Goal: Contribute content

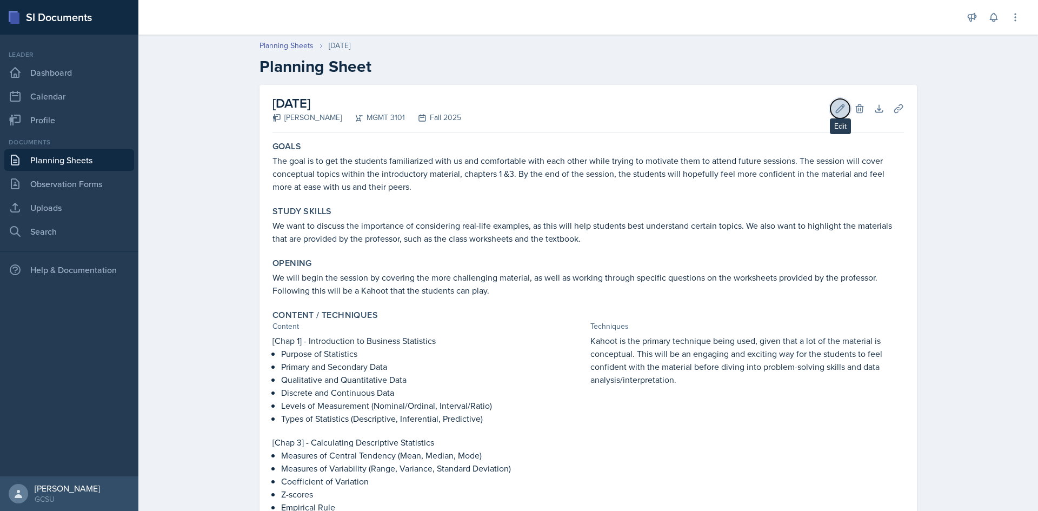
click at [838, 116] on button "Edit" at bounding box center [840, 108] width 19 height 19
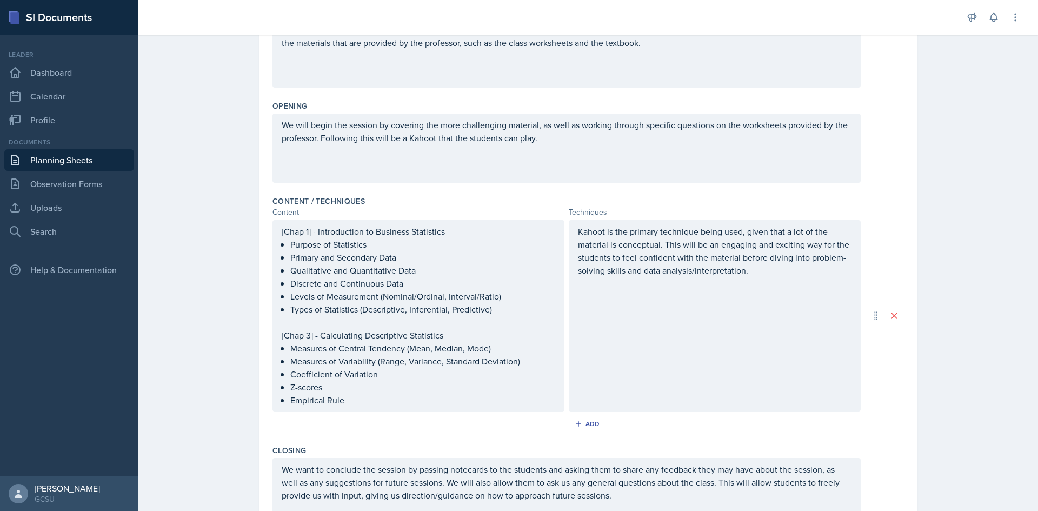
scroll to position [371, 0]
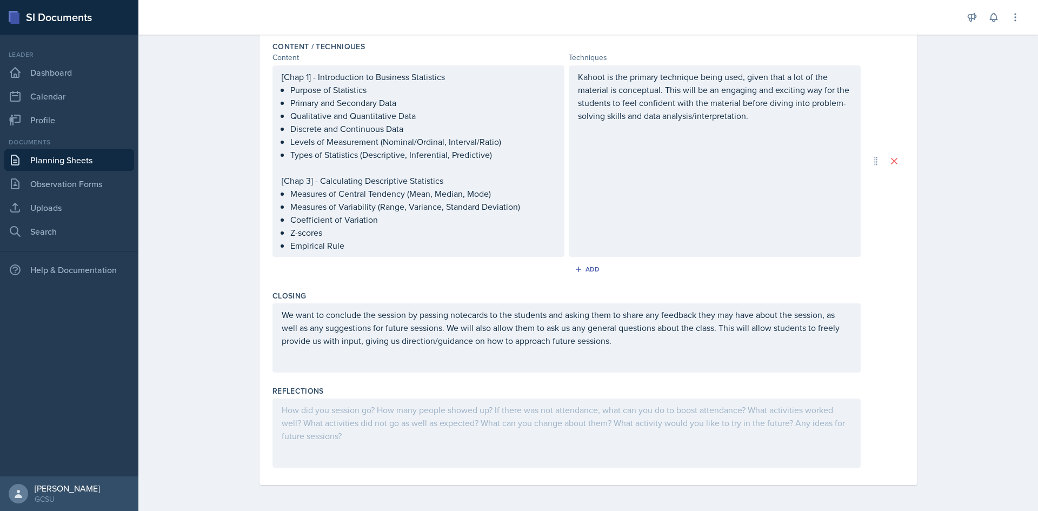
click at [319, 405] on div at bounding box center [567, 433] width 588 height 69
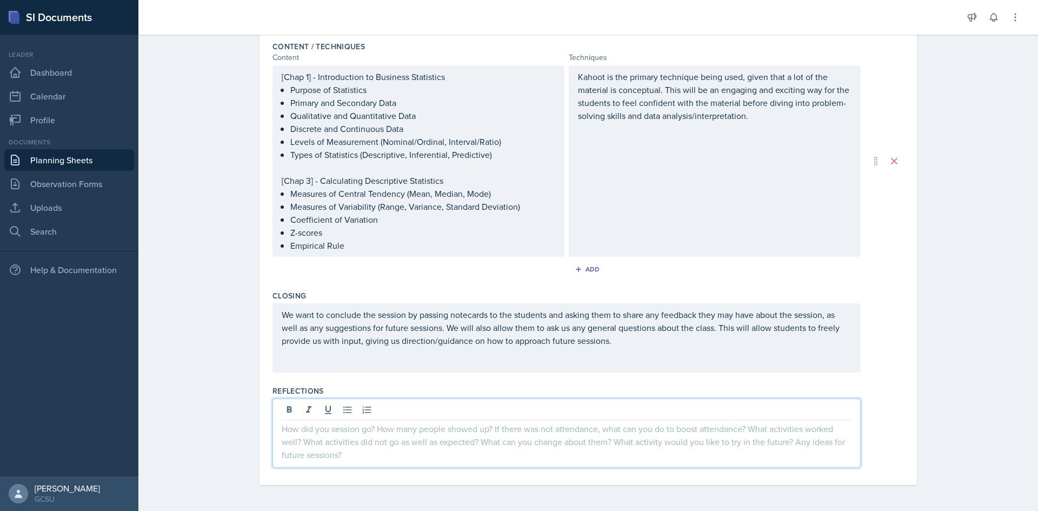
click at [282, 433] on p at bounding box center [567, 428] width 570 height 13
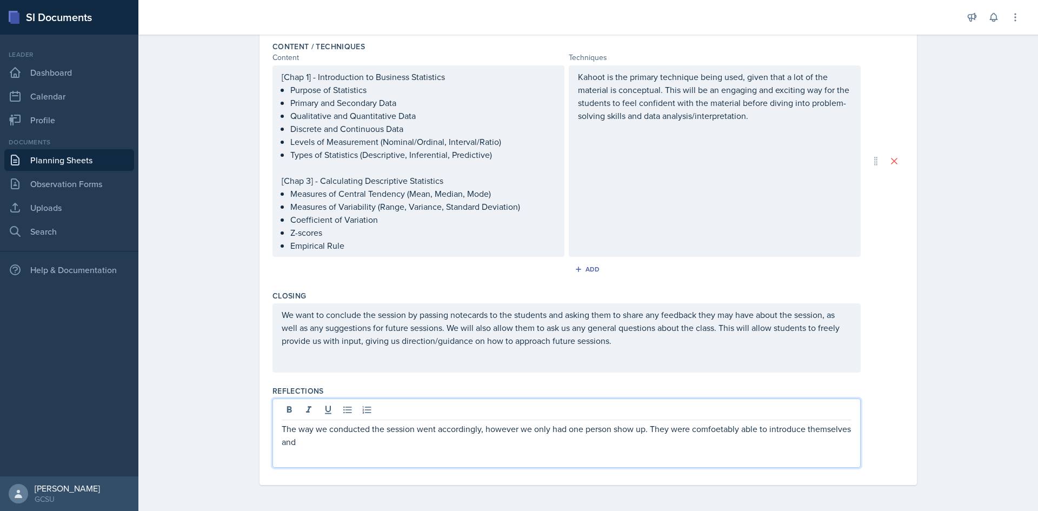
click at [708, 429] on p "The way we conducted the session went accordingly, however we only had one pers…" at bounding box center [567, 435] width 570 height 26
click at [326, 447] on p "The way we conducted the session went accordingly, however we only had one pers…" at bounding box center [567, 435] width 570 height 26
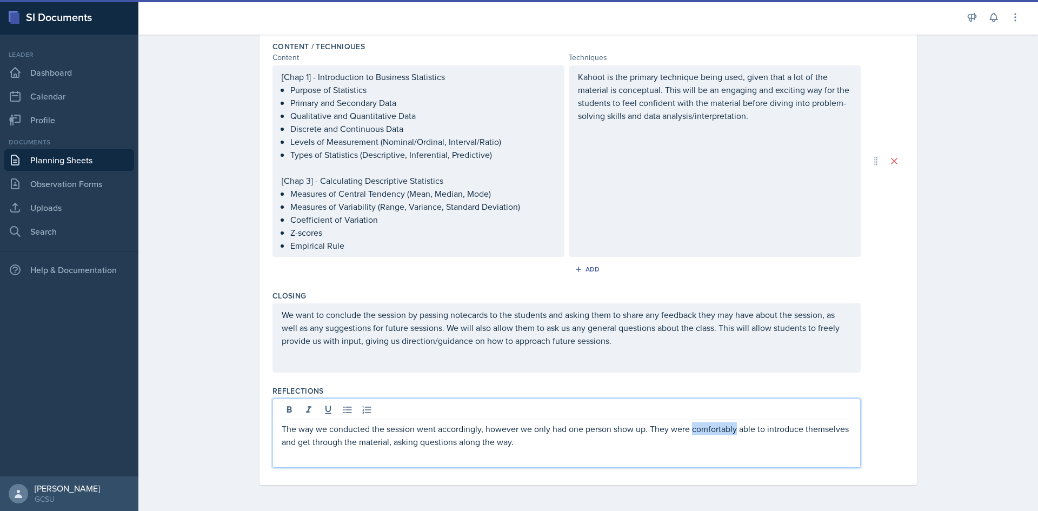
drag, startPoint x: 733, startPoint y: 433, endPoint x: 689, endPoint y: 434, distance: 44.4
click at [689, 434] on p "The way we conducted the session went accordingly, however we only had one pers…" at bounding box center [567, 435] width 570 height 26
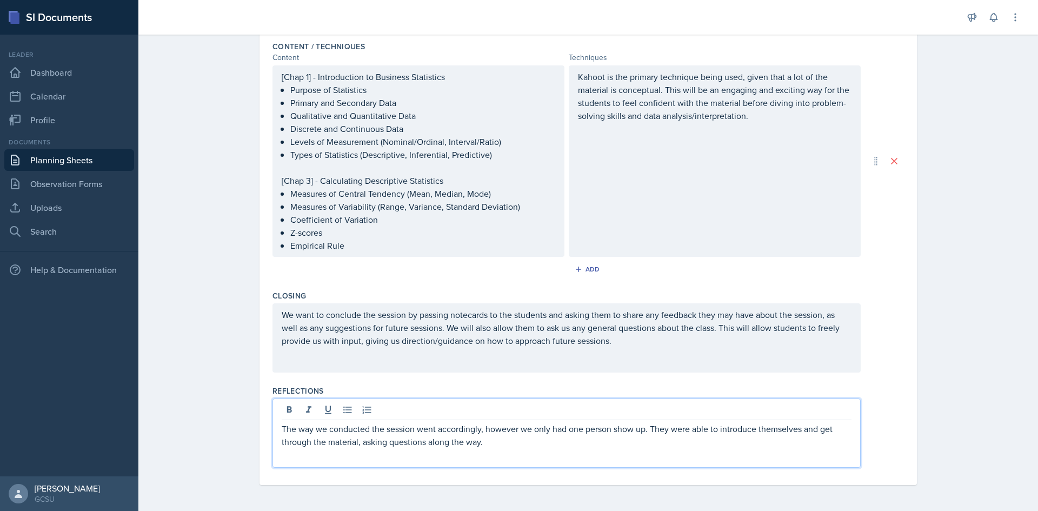
click at [492, 436] on p "The way we conducted the session went accordingly, however we only had one pers…" at bounding box center [567, 435] width 570 height 26
drag, startPoint x: 497, startPoint y: 442, endPoint x: 274, endPoint y: 417, distance: 224.7
click at [274, 417] on div "The way we conducted the session went accordingly, however we only had one pers…" at bounding box center [567, 433] width 588 height 69
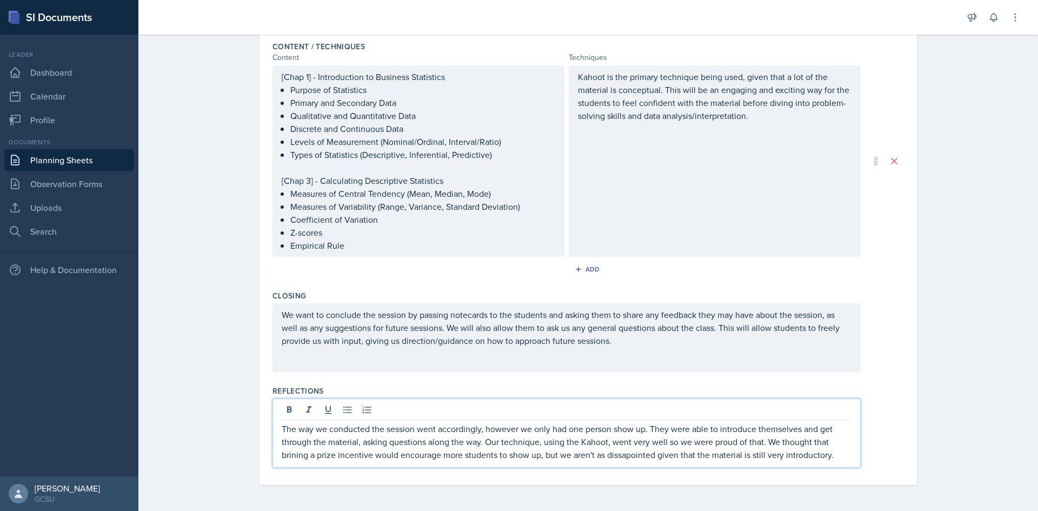
click at [621, 454] on p "The way we conducted the session went accordingly, however we only had one pers…" at bounding box center [567, 441] width 570 height 39
click at [292, 459] on p "The way we conducted the session went accordingly, however we only had one pers…" at bounding box center [567, 441] width 570 height 39
click at [662, 456] on p "The way we conducted the session went accordingly, however we only had one pers…" at bounding box center [567, 441] width 570 height 39
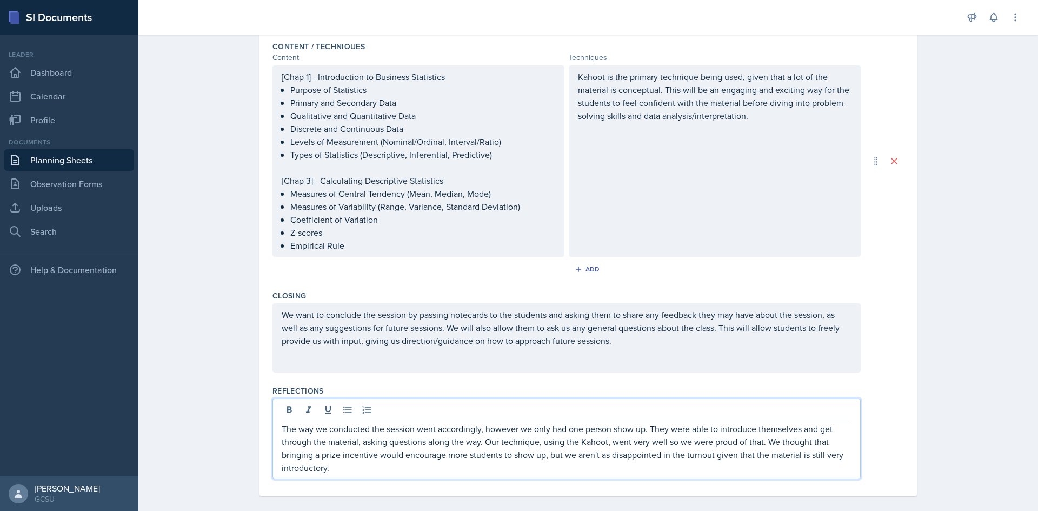
click at [355, 464] on p "The way we conducted the session went accordingly, however we only had one pers…" at bounding box center [567, 448] width 570 height 52
drag, startPoint x: 355, startPoint y: 464, endPoint x: 270, endPoint y: 433, distance: 91.0
click at [273, 433] on div "The way we conducted the session went accordingly, however we only had one pers…" at bounding box center [567, 439] width 588 height 81
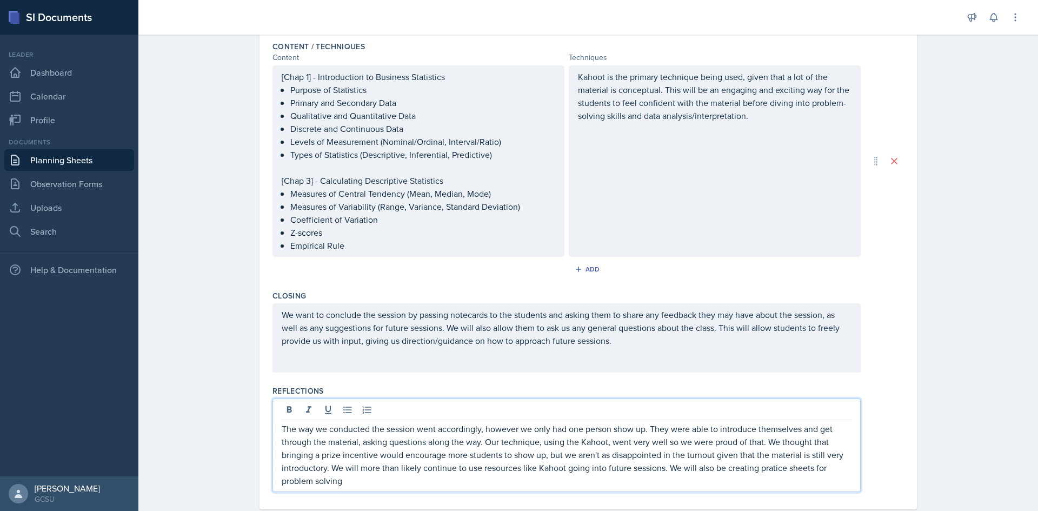
click at [311, 482] on p "The way we conducted the session went accordingly, however we only had one pers…" at bounding box center [567, 454] width 570 height 65
click at [354, 481] on p "The way we conducted the session went accordingly, however we only had one pers…" at bounding box center [567, 454] width 570 height 65
click at [493, 482] on p "The way we conducted the session went accordingly, however we only had one pers…" at bounding box center [567, 454] width 570 height 65
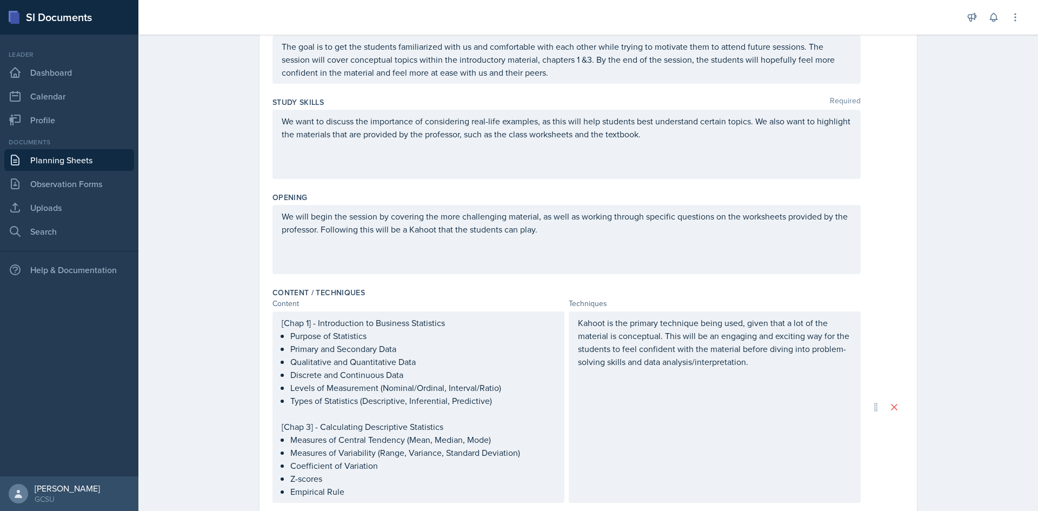
scroll to position [0, 0]
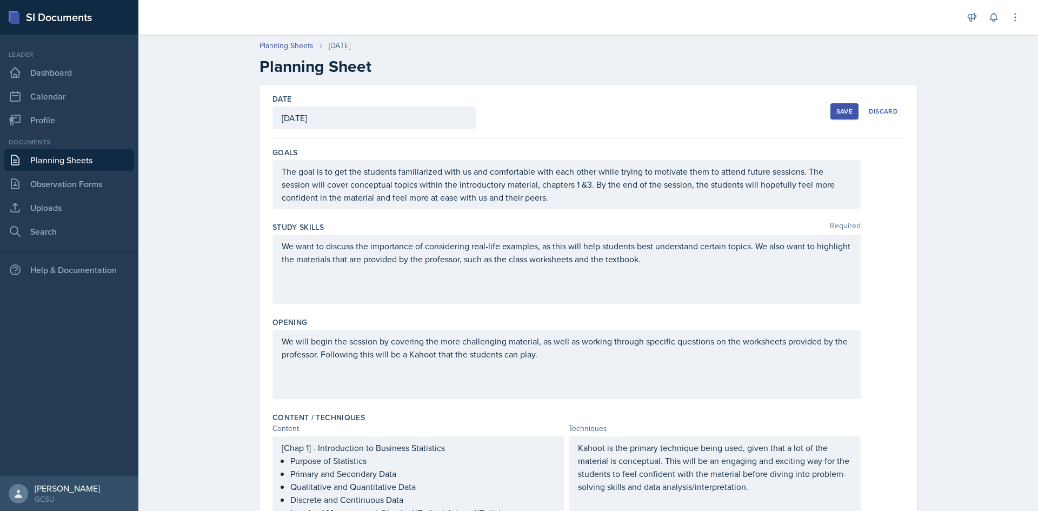
click at [841, 107] on div "Save" at bounding box center [845, 111] width 16 height 9
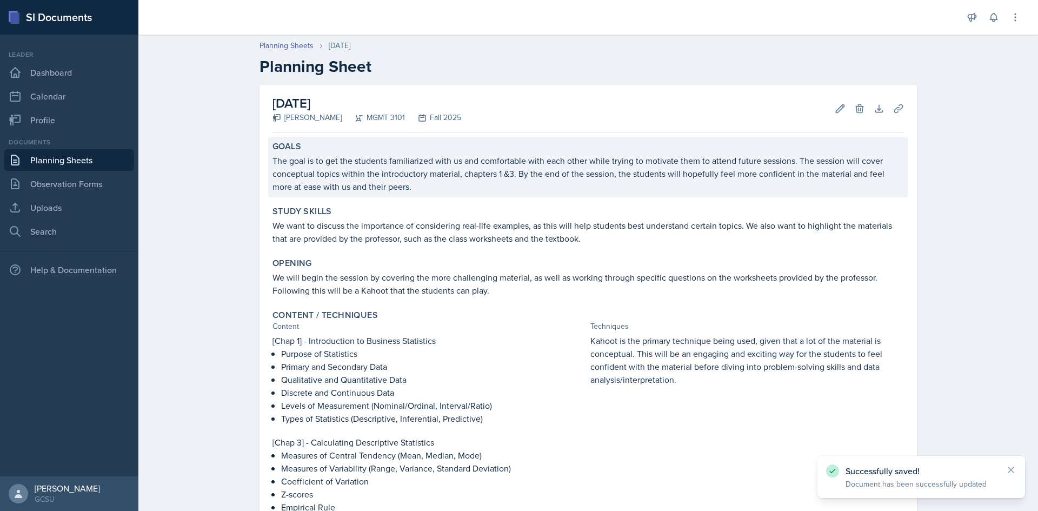
scroll to position [220, 0]
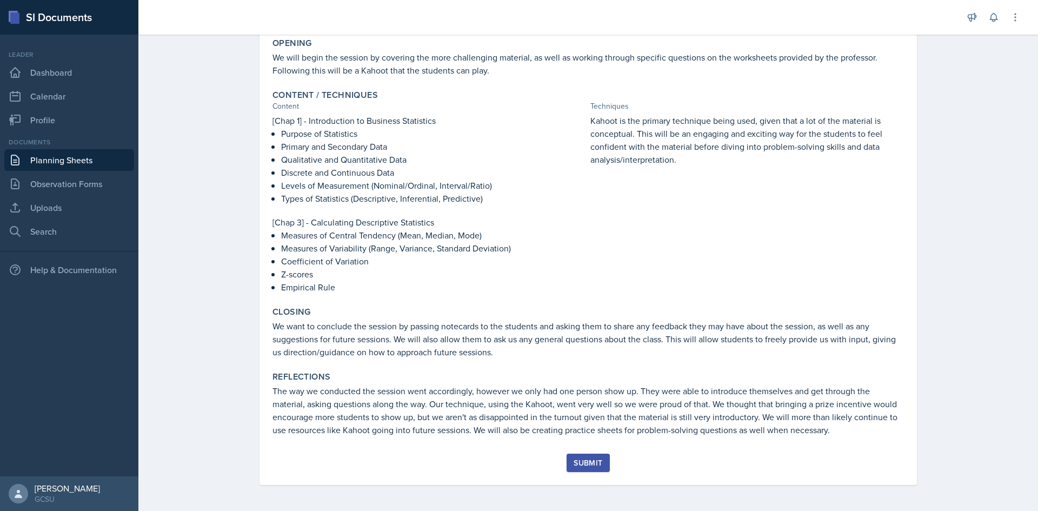
click at [583, 460] on div "Submit" at bounding box center [588, 463] width 29 height 9
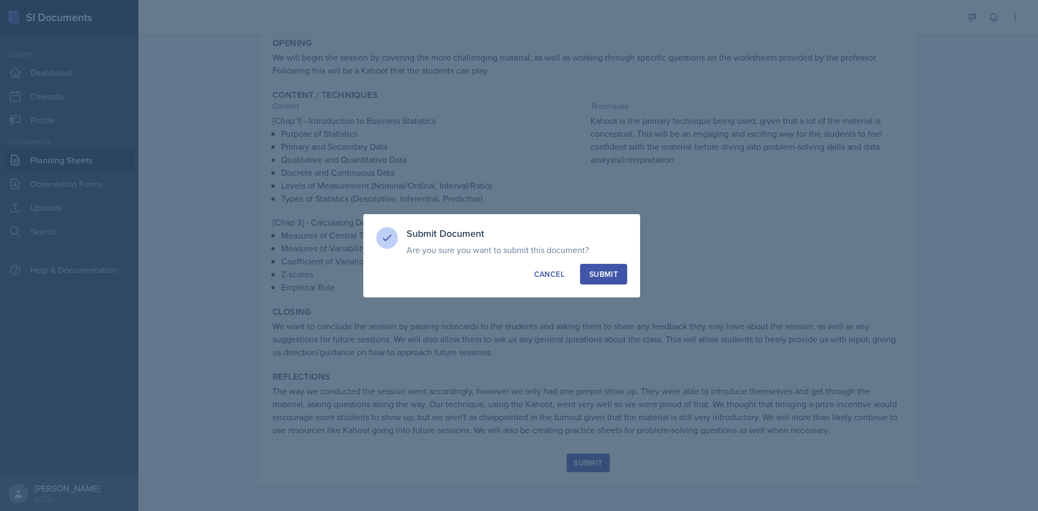
click at [607, 273] on div "Submit" at bounding box center [603, 274] width 29 height 11
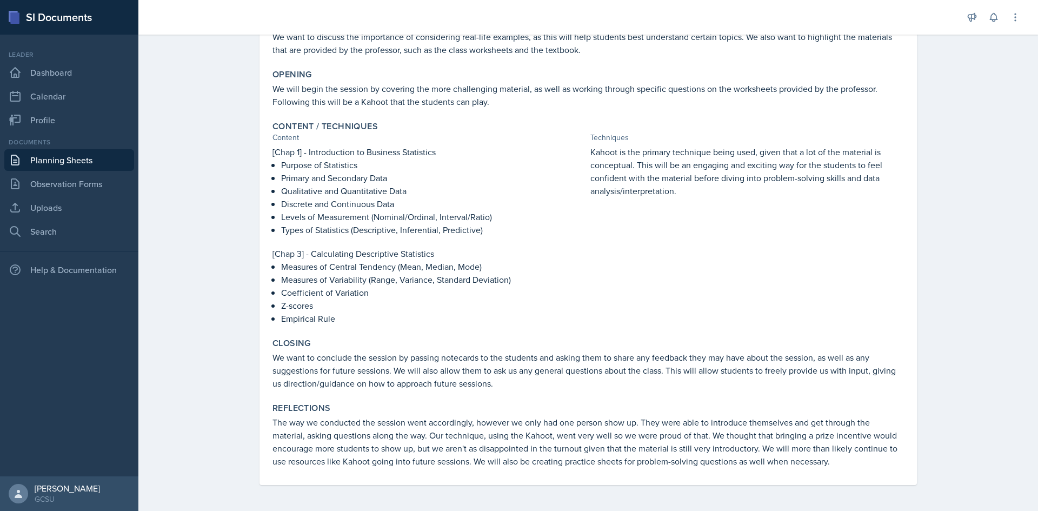
scroll to position [0, 0]
